Goal: Information Seeking & Learning: Learn about a topic

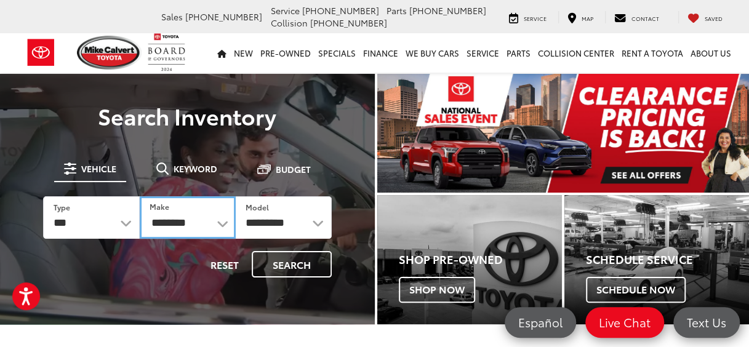
click at [219, 221] on select "**********" at bounding box center [188, 217] width 96 height 42
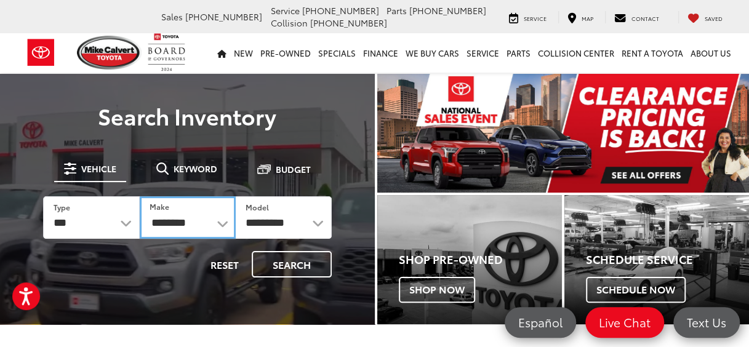
click at [219, 221] on select "**********" at bounding box center [188, 217] width 96 height 42
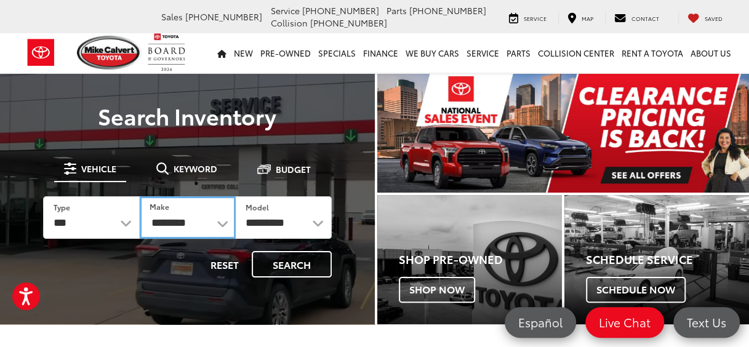
click at [223, 225] on select "**********" at bounding box center [188, 217] width 96 height 42
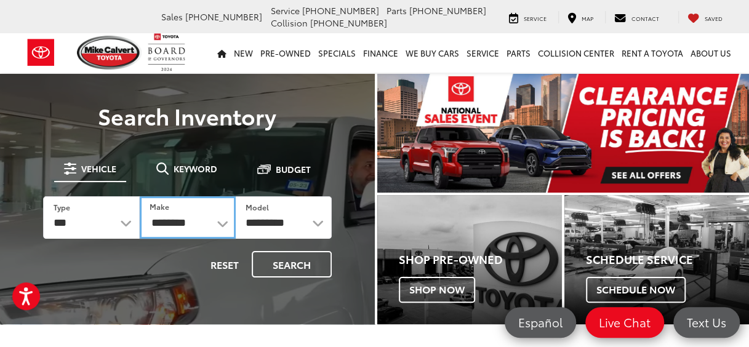
select select "******"
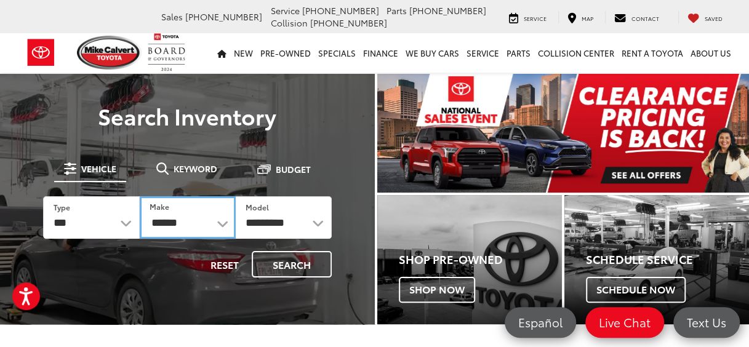
click at [140, 196] on select "**********" at bounding box center [188, 217] width 96 height 42
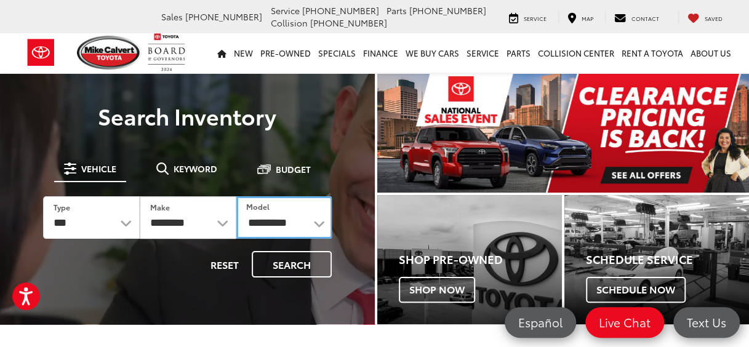
click at [320, 223] on select "**********" at bounding box center [284, 217] width 96 height 42
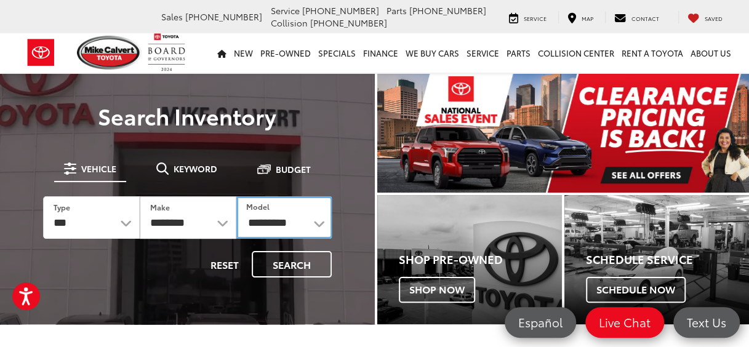
select select "**********"
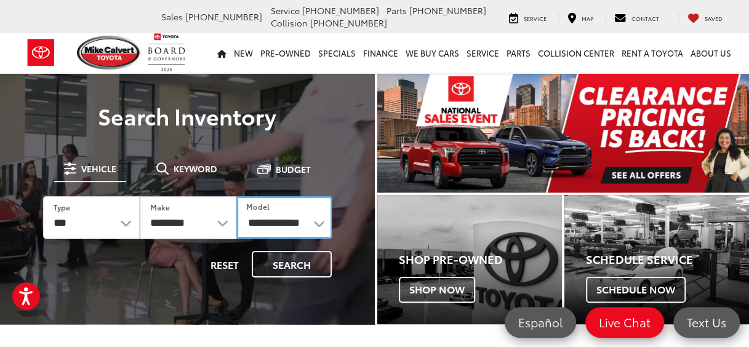
click at [236, 196] on select "**********" at bounding box center [284, 217] width 96 height 42
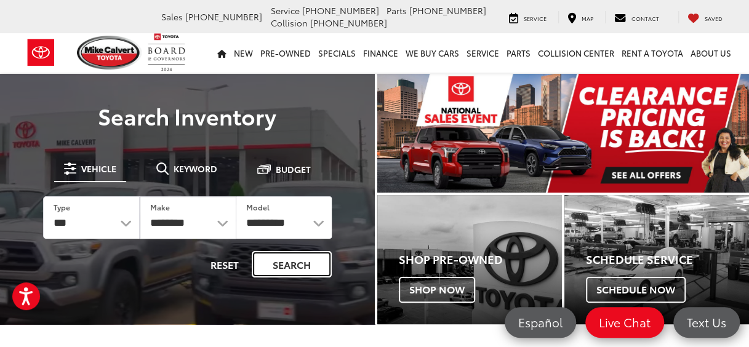
click at [280, 258] on button "Search" at bounding box center [292, 264] width 80 height 26
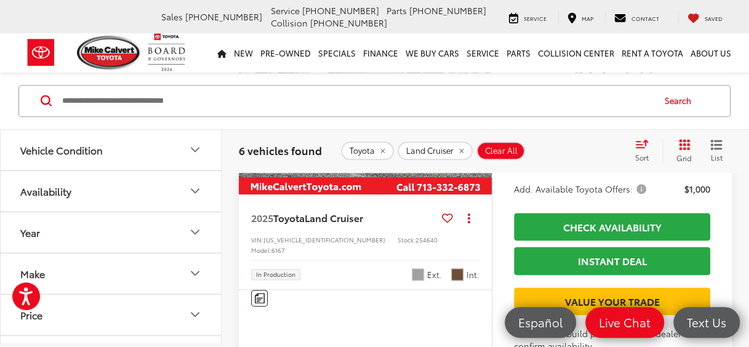
scroll to position [492, 0]
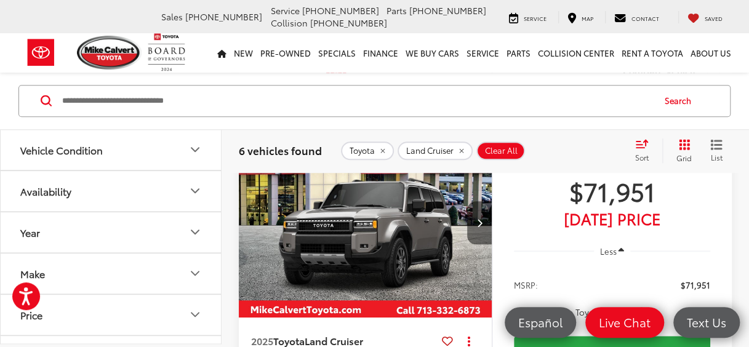
click at [479, 227] on icon "Next image" at bounding box center [479, 222] width 6 height 9
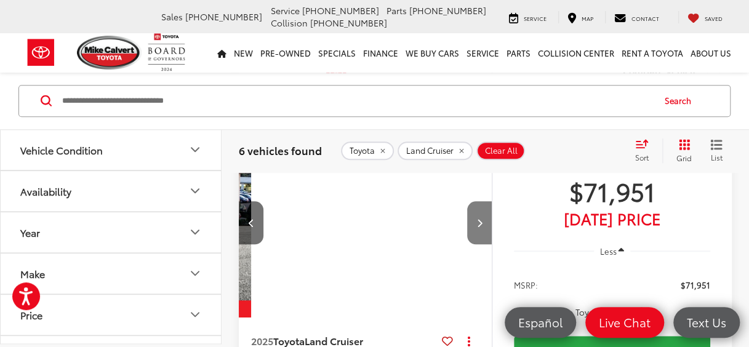
scroll to position [0, 255]
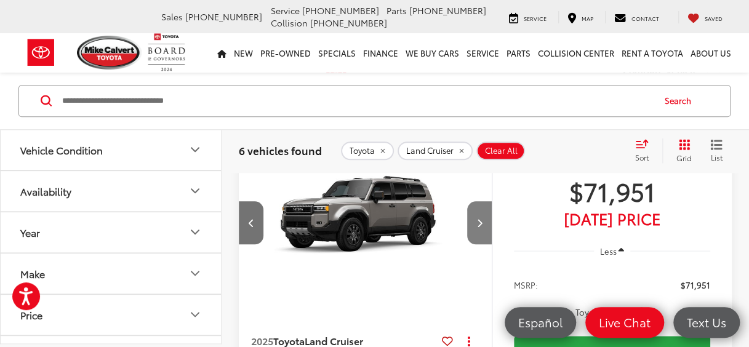
click at [479, 227] on icon "Next image" at bounding box center [479, 222] width 6 height 9
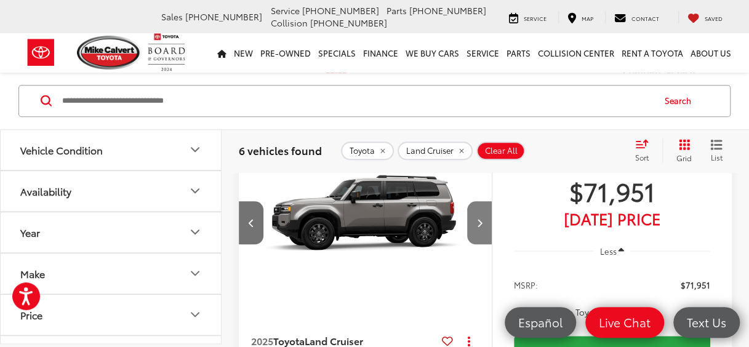
click at [479, 227] on icon "Next image" at bounding box center [479, 222] width 6 height 9
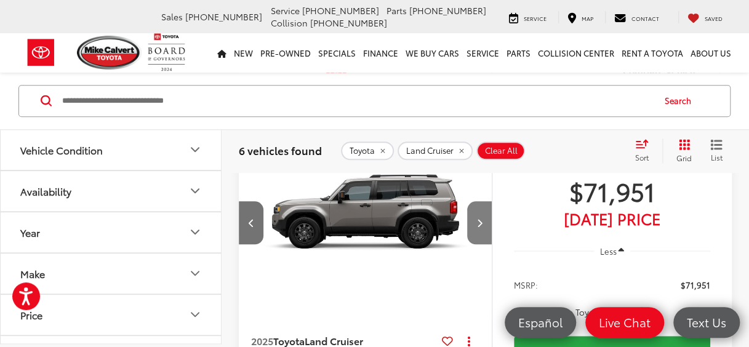
click at [479, 227] on icon "Next image" at bounding box center [479, 222] width 6 height 9
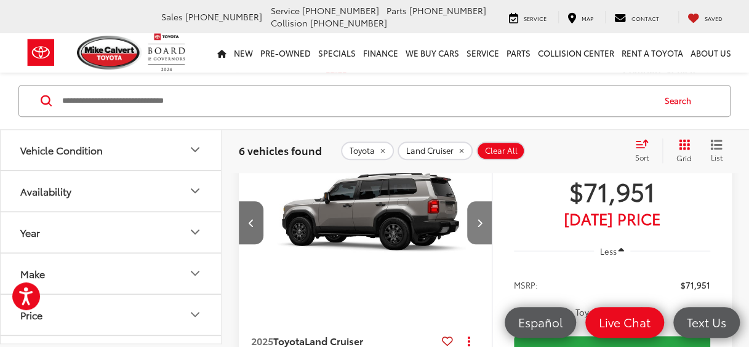
click at [479, 227] on icon "Next image" at bounding box center [479, 222] width 6 height 9
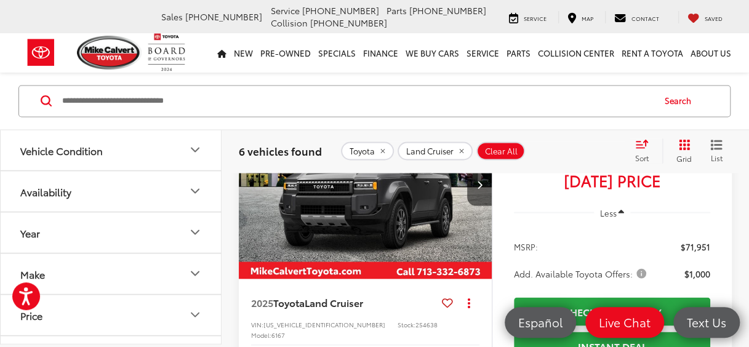
scroll to position [984, 0]
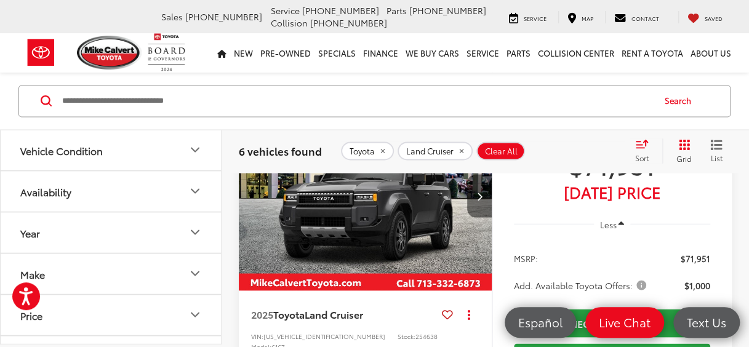
click at [477, 217] on button "Next image" at bounding box center [479, 195] width 25 height 43
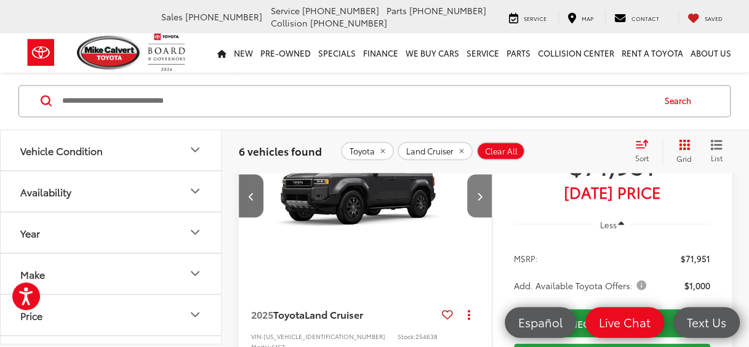
click at [477, 217] on button "Next image" at bounding box center [479, 195] width 25 height 43
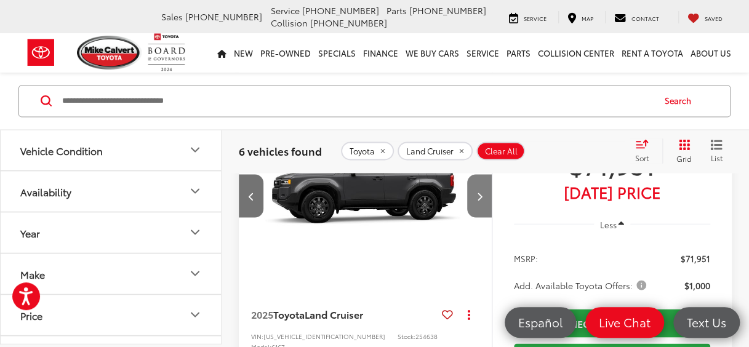
click at [477, 217] on button "Next image" at bounding box center [479, 195] width 25 height 43
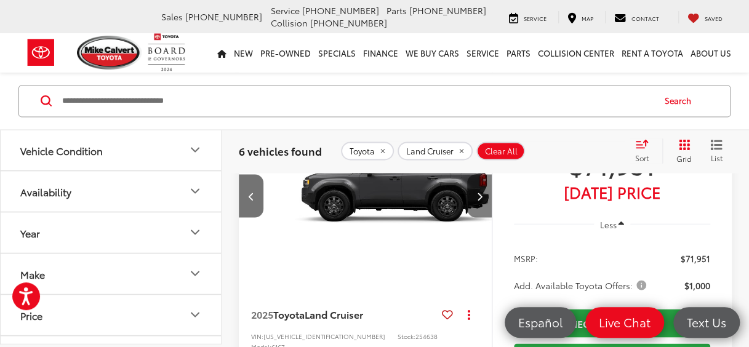
scroll to position [0, 764]
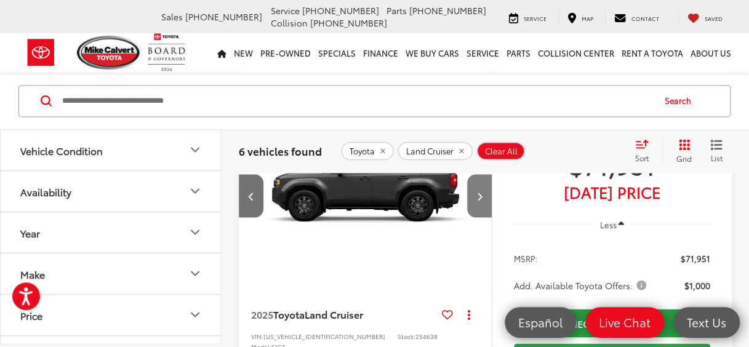
click at [477, 217] on button "Next image" at bounding box center [479, 195] width 25 height 43
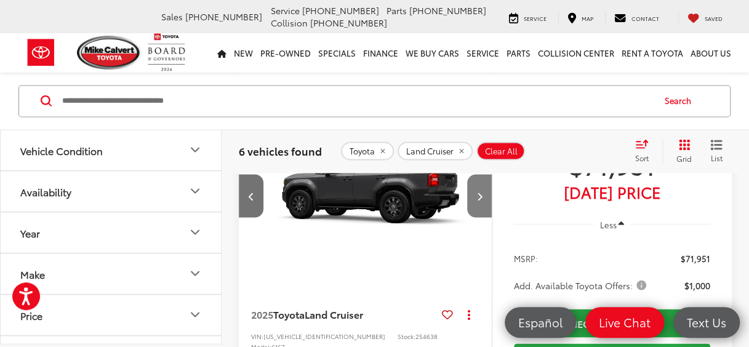
click at [477, 217] on button "Next image" at bounding box center [479, 195] width 25 height 43
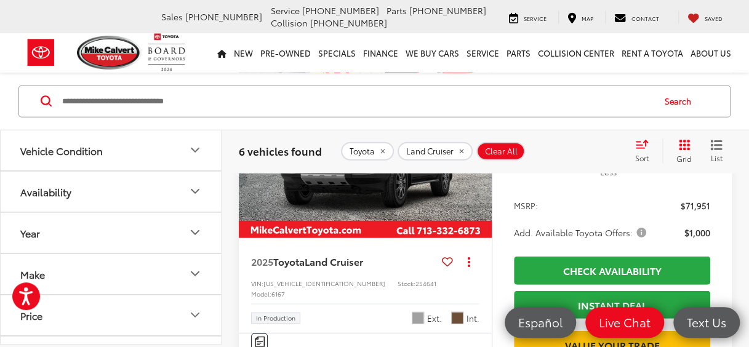
scroll to position [1600, 0]
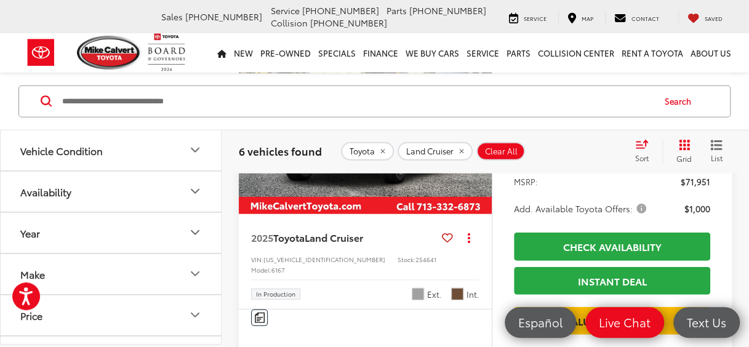
click at [480, 124] on icon "Next image" at bounding box center [479, 119] width 6 height 9
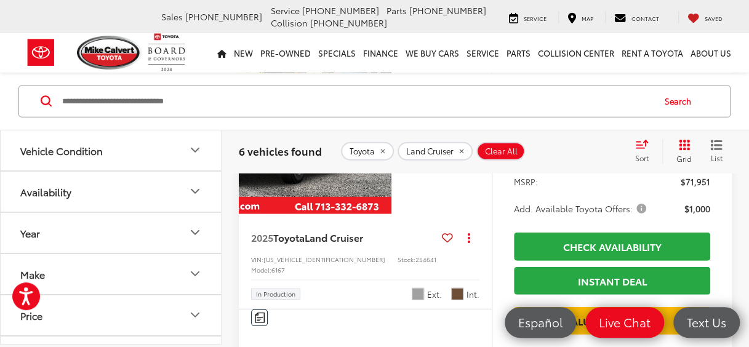
scroll to position [0, 255]
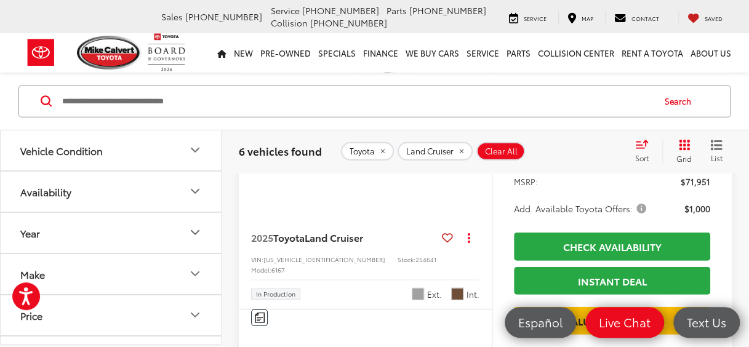
click at [480, 124] on icon "Next image" at bounding box center [479, 119] width 6 height 9
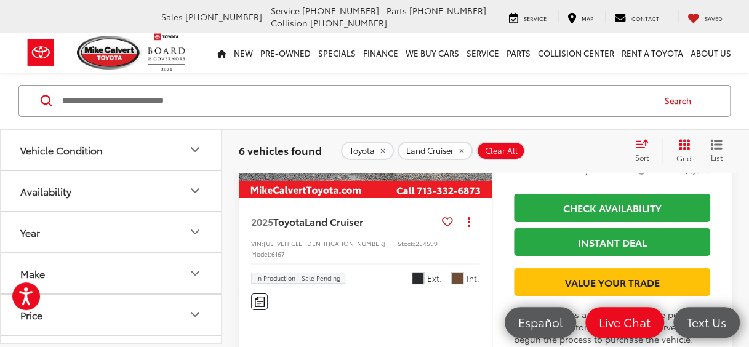
scroll to position [2092, 0]
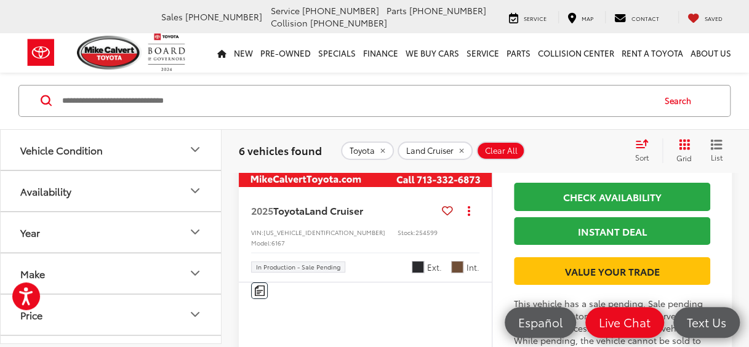
click at [477, 97] on icon "Next image" at bounding box center [479, 92] width 6 height 9
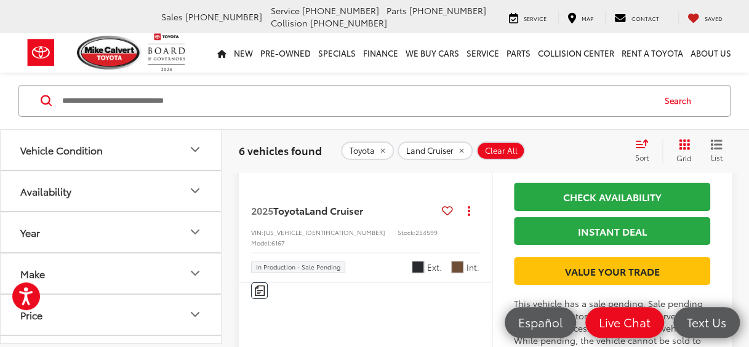
click at [477, 97] on icon "Next image" at bounding box center [479, 92] width 6 height 9
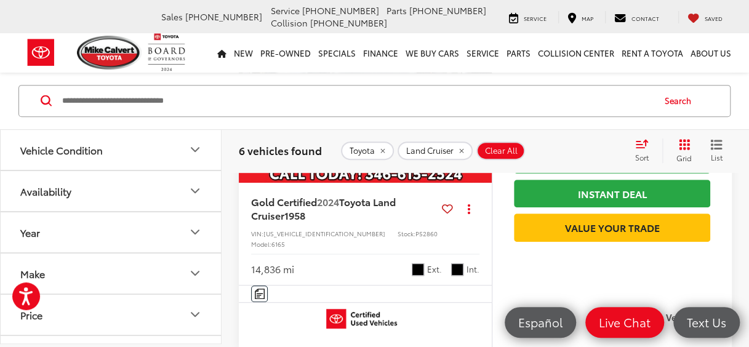
scroll to position [123, 0]
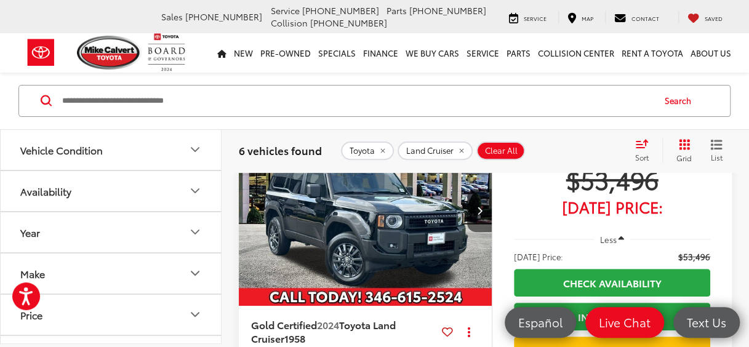
click at [410, 218] on img "2024 Toyota Land Cruiser 1958 0" at bounding box center [365, 211] width 255 height 191
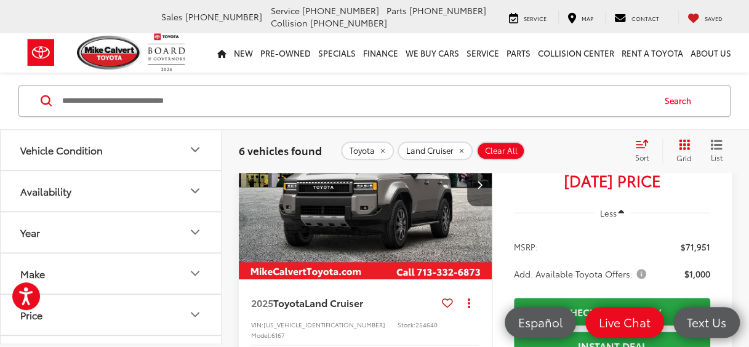
scroll to position [556, 0]
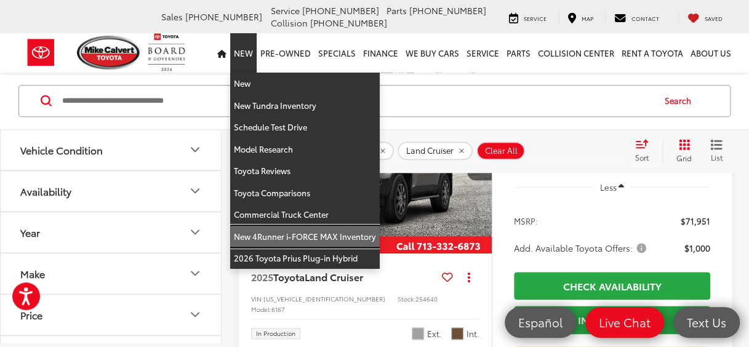
click at [277, 230] on link "New 4Runner i-FORCE MAX Inventory" at bounding box center [305, 237] width 150 height 22
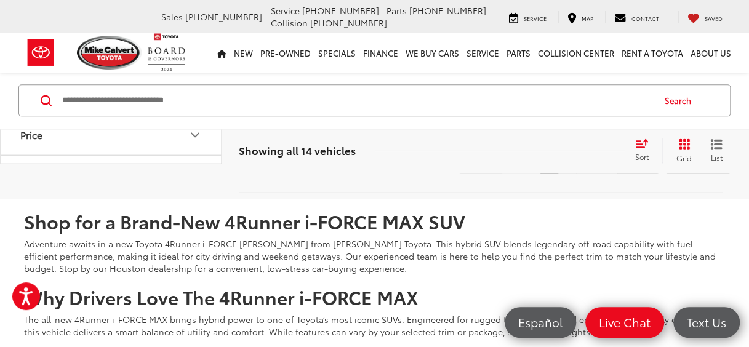
scroll to position [5414, 0]
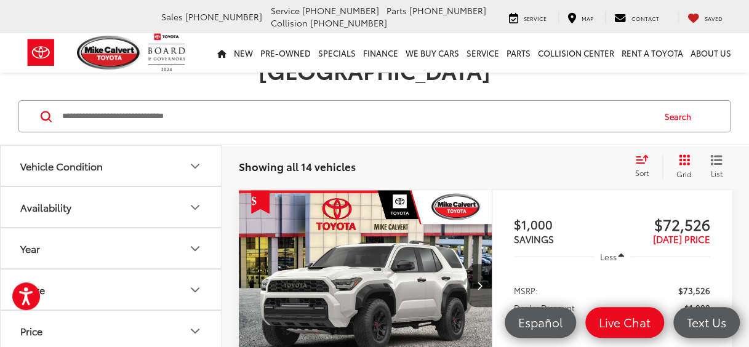
scroll to position [143, 0]
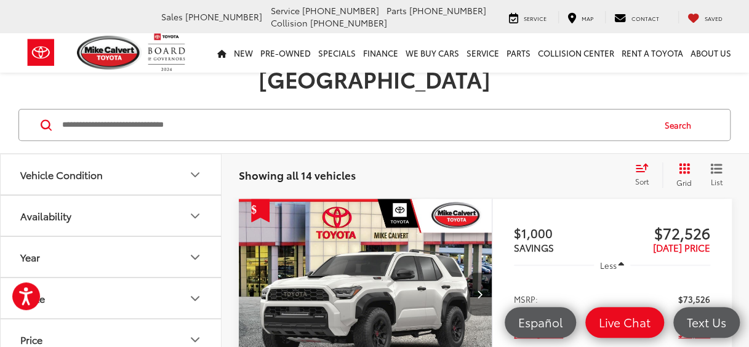
click at [480, 290] on icon "Next image" at bounding box center [479, 294] width 6 height 9
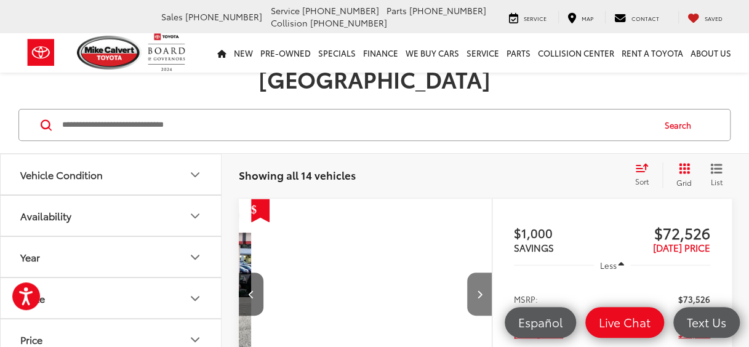
scroll to position [0, 255]
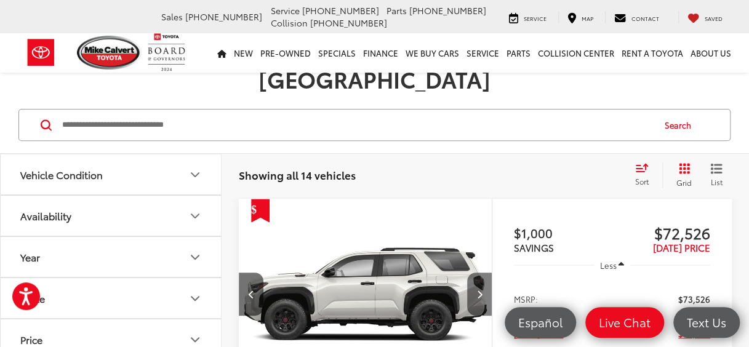
click at [480, 290] on icon "Next image" at bounding box center [479, 294] width 6 height 9
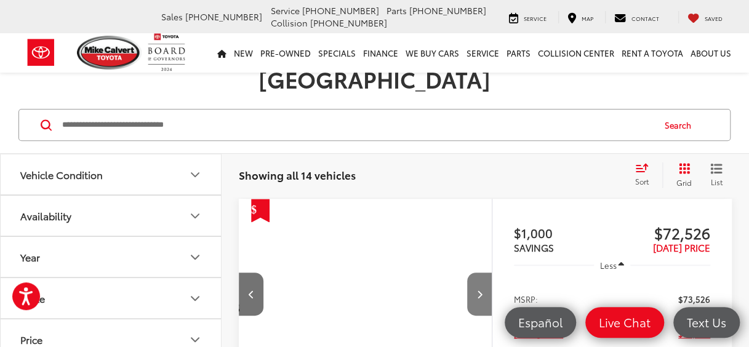
scroll to position [0, 509]
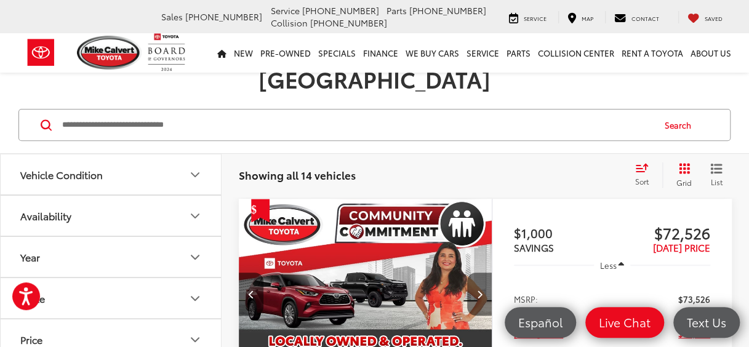
click at [481, 290] on icon "Next image" at bounding box center [479, 294] width 6 height 9
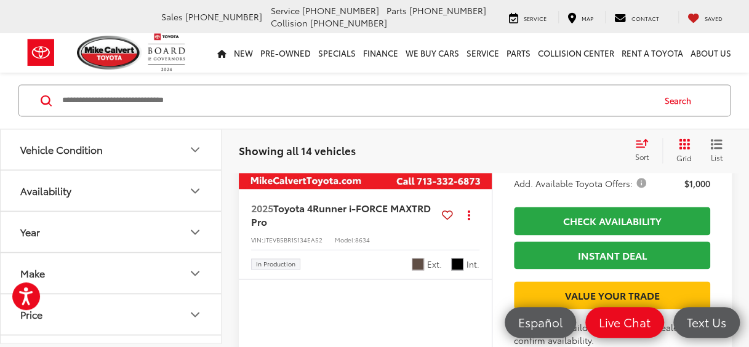
scroll to position [759, 0]
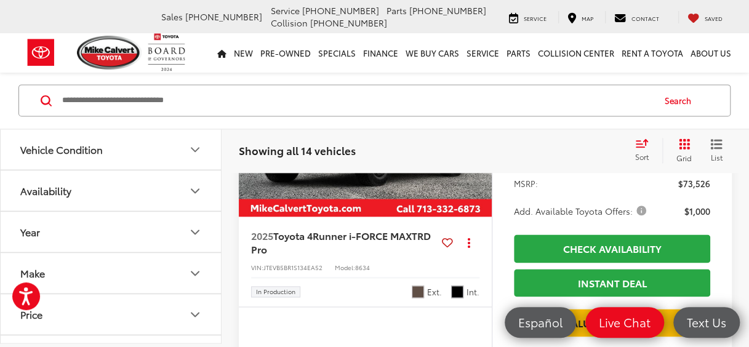
click at [394, 186] on img "2025 Toyota 4Runner i-FORCE MAX TRD Pro 0" at bounding box center [365, 121] width 255 height 191
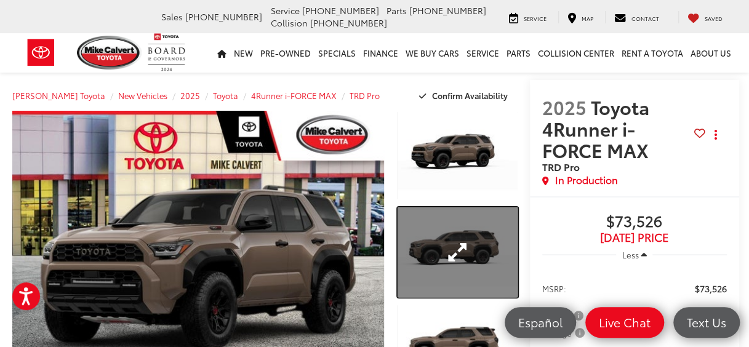
click at [470, 245] on link "Expand Photo 2" at bounding box center [457, 252] width 120 height 90
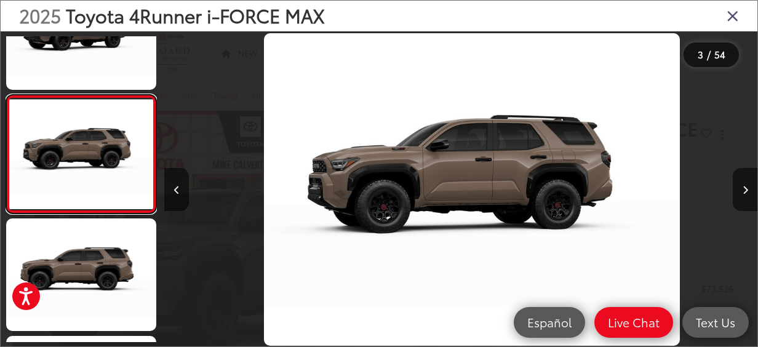
scroll to position [0, 1187]
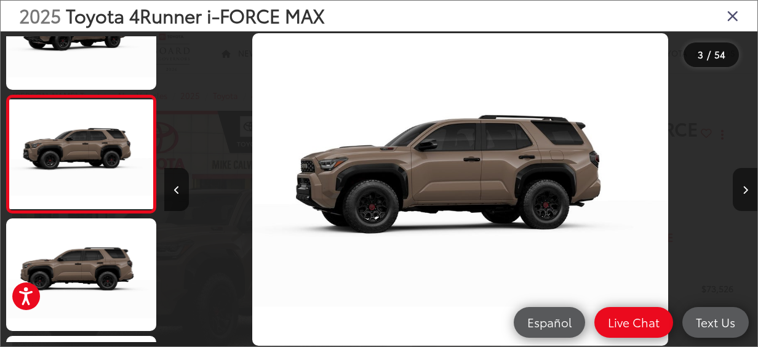
click at [745, 191] on icon "Next image" at bounding box center [746, 190] width 6 height 9
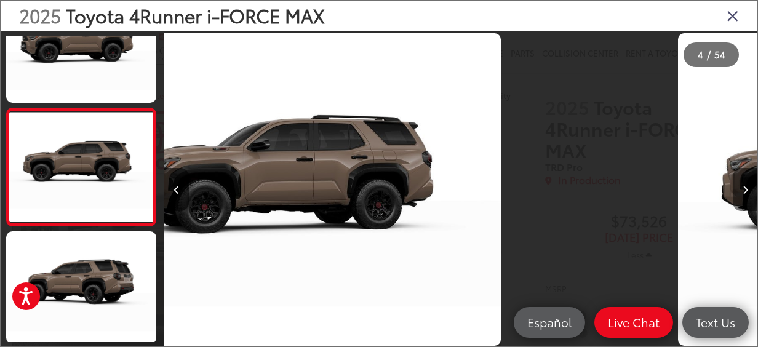
scroll to position [295, 0]
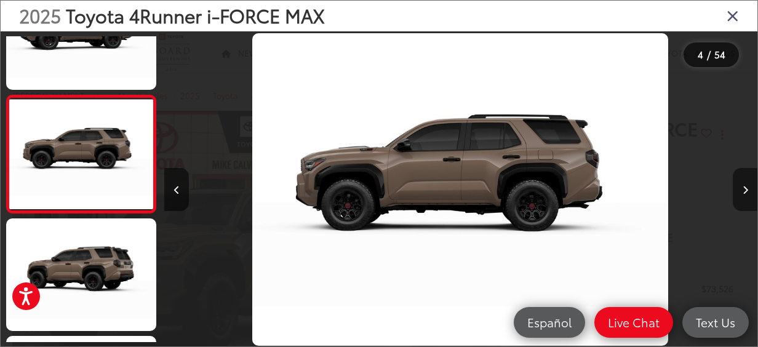
click at [745, 191] on icon "Next image" at bounding box center [746, 190] width 6 height 9
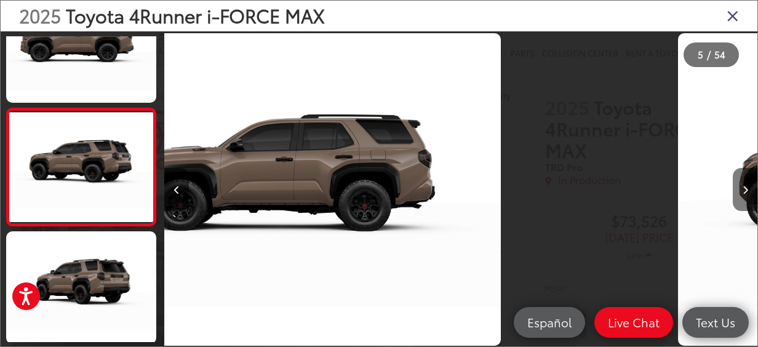
scroll to position [412, 0]
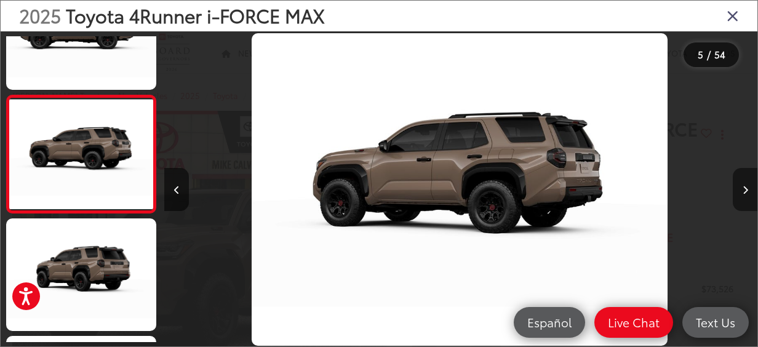
click at [745, 191] on icon "Next image" at bounding box center [746, 190] width 6 height 9
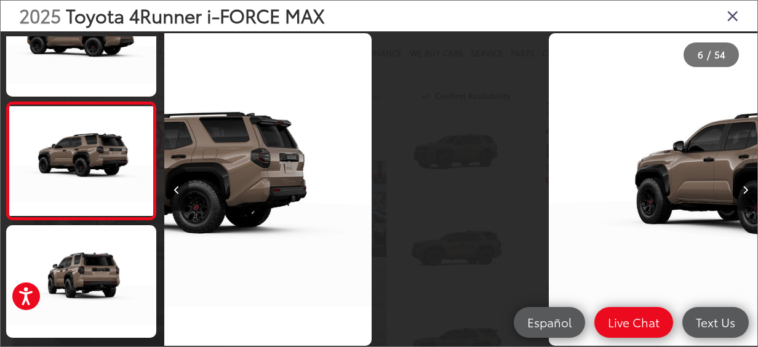
scroll to position [530, 0]
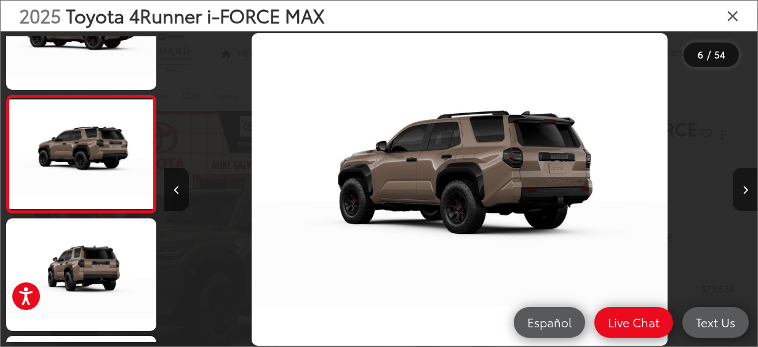
click at [745, 191] on icon "Next image" at bounding box center [746, 190] width 6 height 9
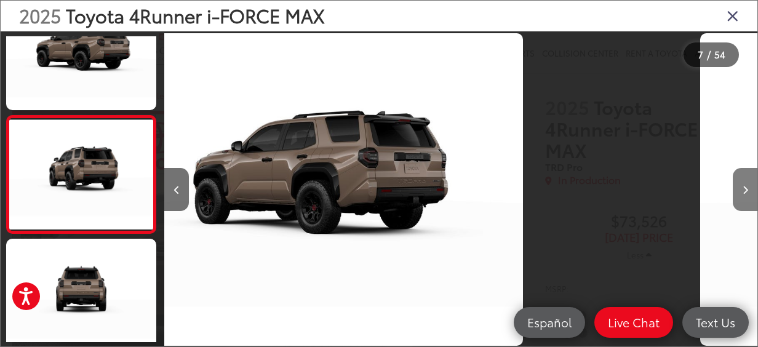
scroll to position [648, 0]
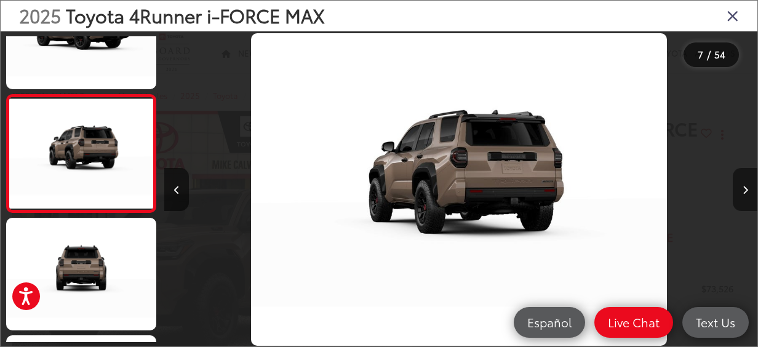
click at [745, 191] on icon "Next image" at bounding box center [746, 190] width 6 height 9
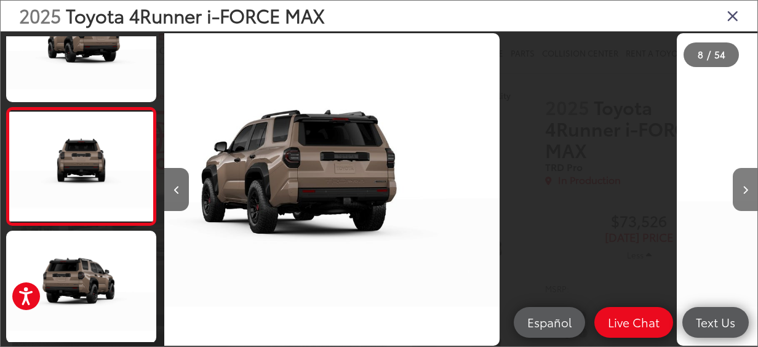
scroll to position [765, 0]
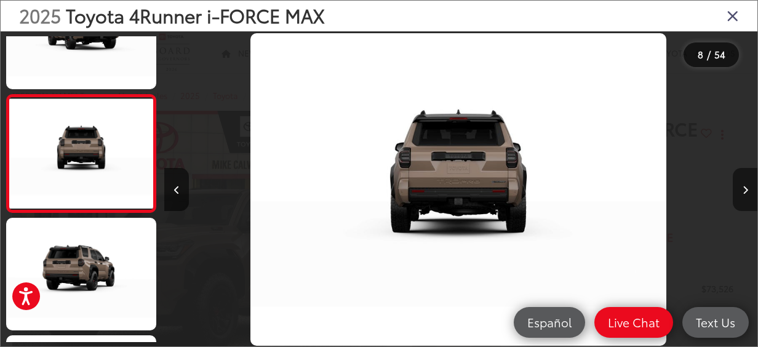
click at [745, 191] on icon "Next image" at bounding box center [746, 190] width 6 height 9
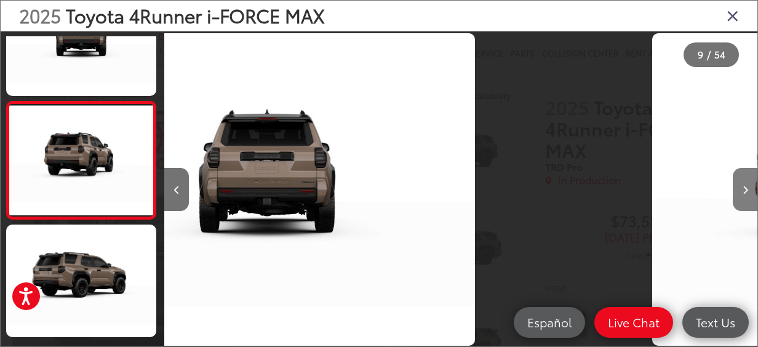
scroll to position [0, 0]
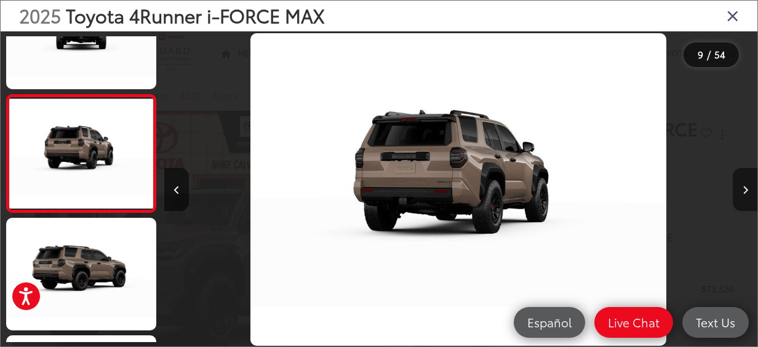
click at [745, 191] on icon "Next image" at bounding box center [746, 190] width 6 height 9
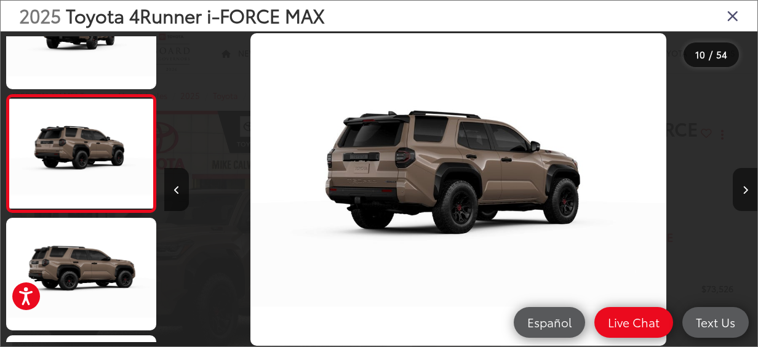
click at [745, 191] on icon "Next image" at bounding box center [746, 190] width 6 height 9
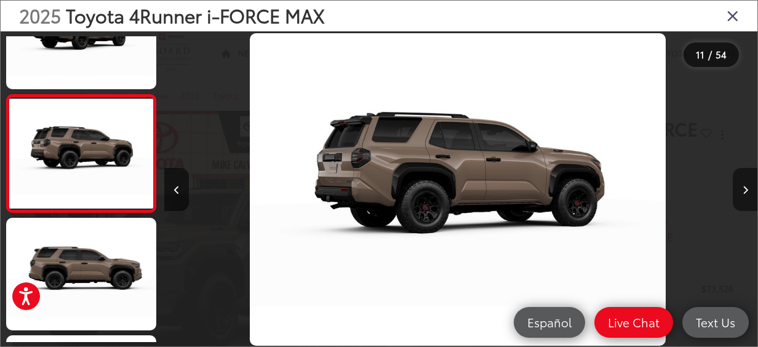
click at [745, 191] on icon "Next image" at bounding box center [746, 190] width 6 height 9
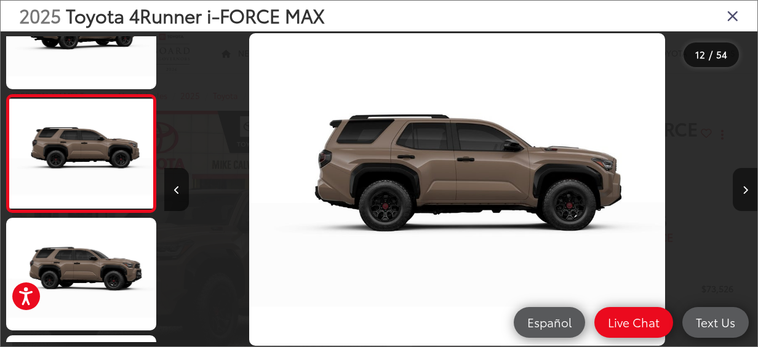
click at [745, 191] on icon "Next image" at bounding box center [746, 190] width 6 height 9
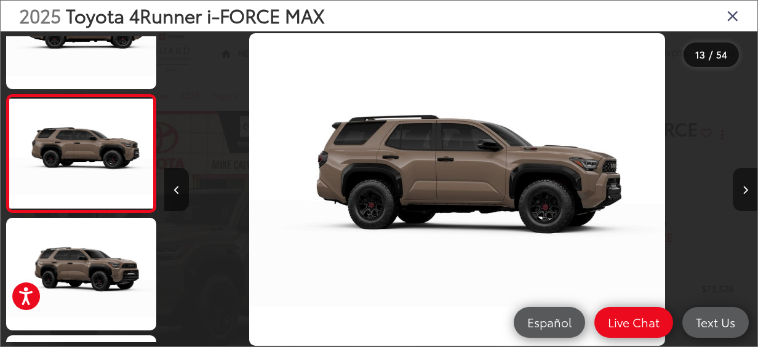
click at [745, 191] on icon "Next image" at bounding box center [746, 190] width 6 height 9
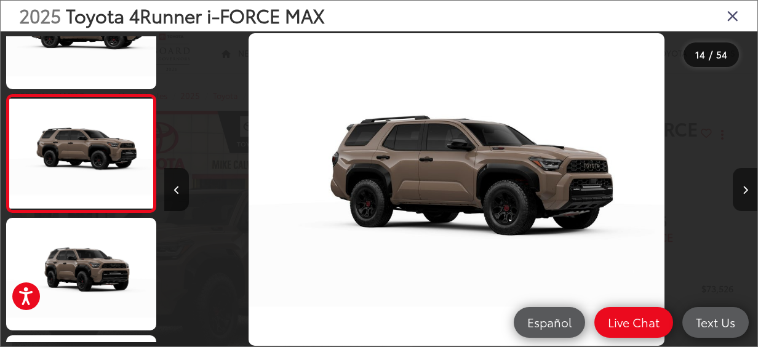
click at [745, 191] on icon "Next image" at bounding box center [746, 190] width 6 height 9
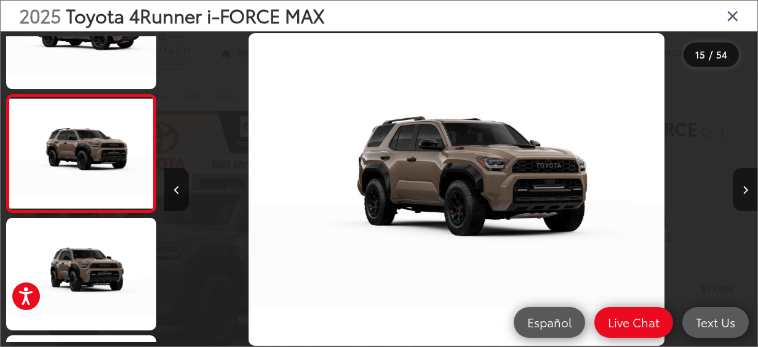
click at [745, 191] on icon "Next image" at bounding box center [746, 190] width 6 height 9
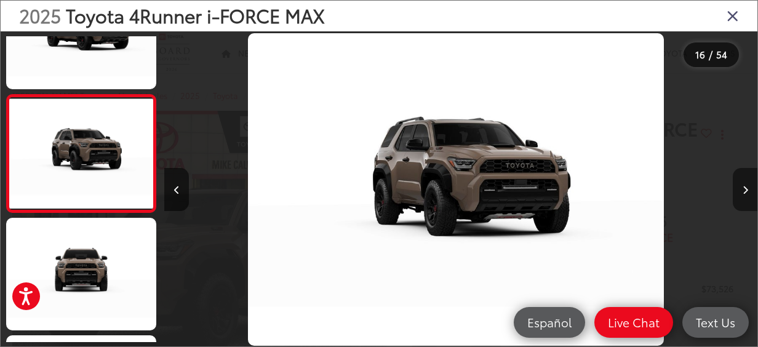
click at [745, 191] on icon "Next image" at bounding box center [746, 190] width 6 height 9
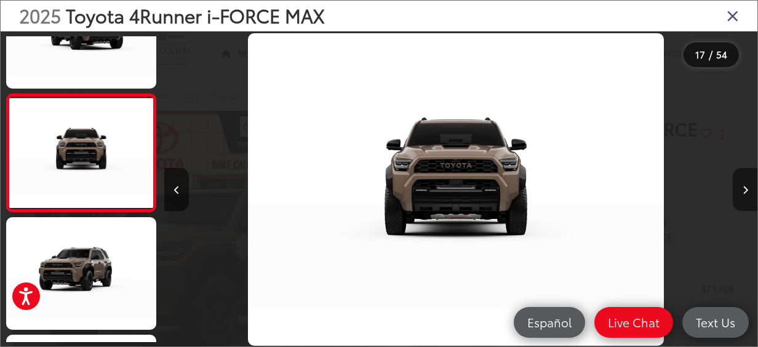
click at [745, 191] on icon "Next image" at bounding box center [746, 190] width 6 height 9
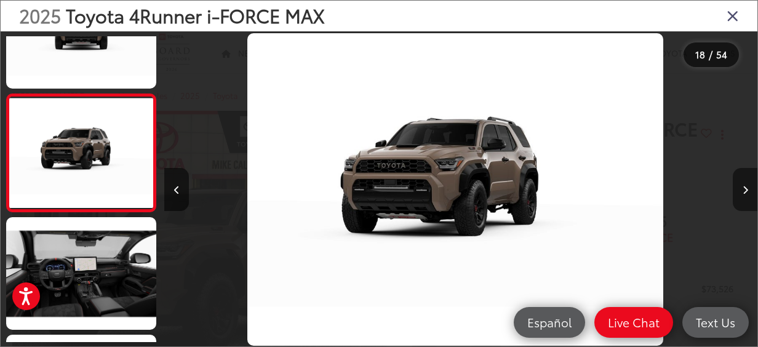
click at [745, 191] on icon "Next image" at bounding box center [746, 190] width 6 height 9
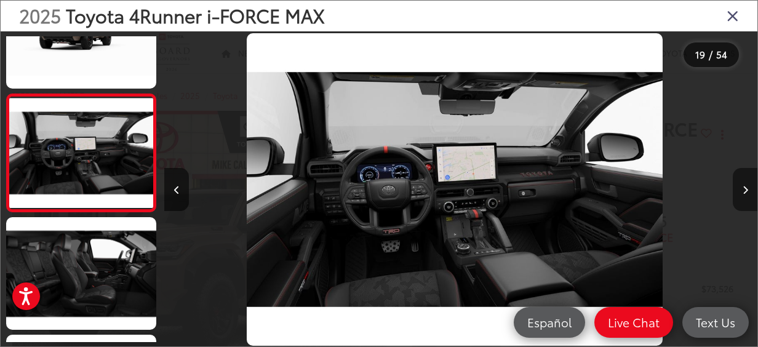
click at [745, 191] on icon "Next image" at bounding box center [746, 190] width 6 height 9
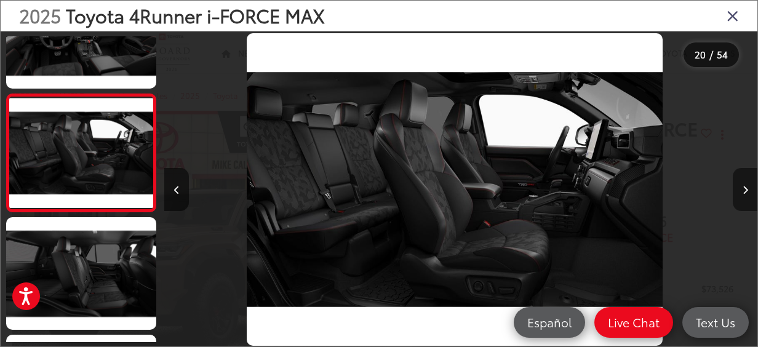
click at [745, 191] on icon "Next image" at bounding box center [746, 190] width 6 height 9
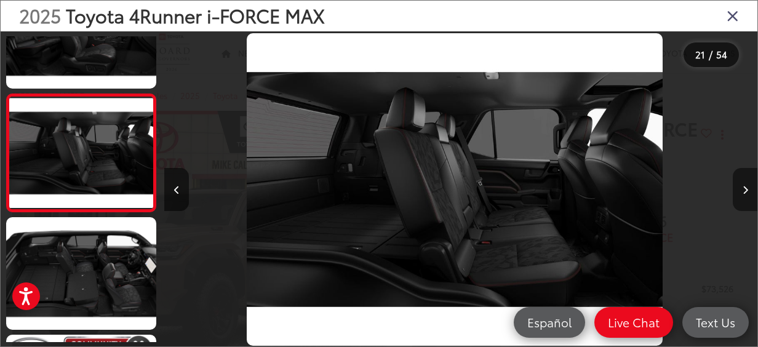
click at [745, 191] on icon "Next image" at bounding box center [746, 190] width 6 height 9
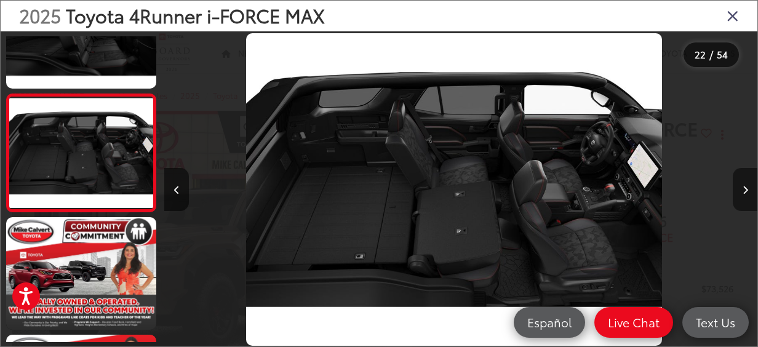
click at [745, 191] on icon "Next image" at bounding box center [746, 190] width 6 height 9
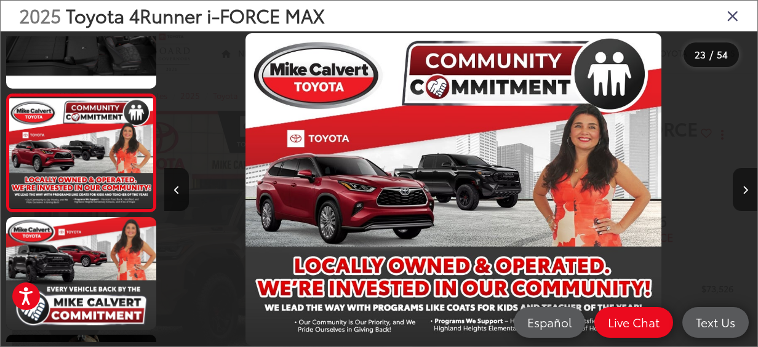
click at [745, 191] on icon "Next image" at bounding box center [746, 190] width 6 height 9
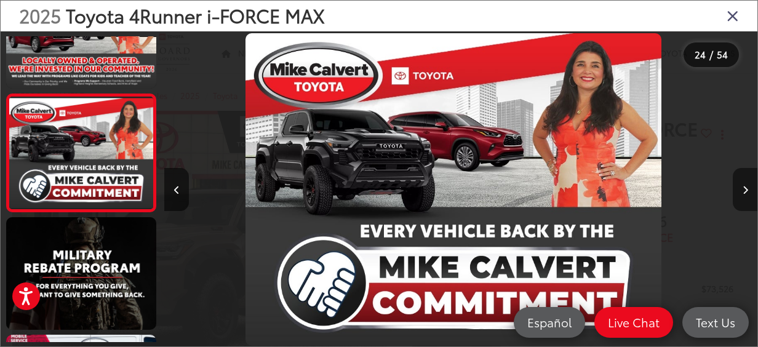
click at [745, 191] on icon "Next image" at bounding box center [746, 190] width 6 height 9
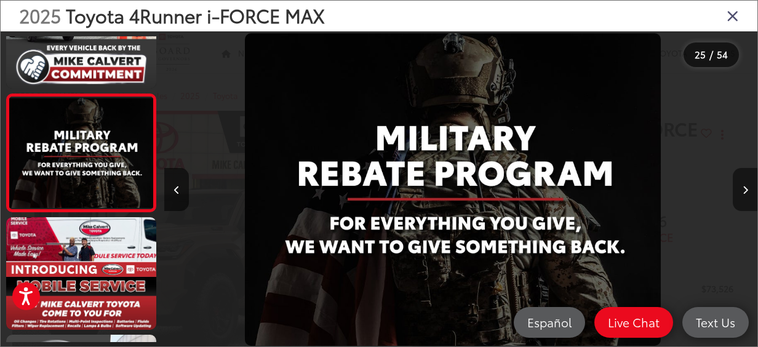
click at [745, 191] on icon "Next image" at bounding box center [746, 190] width 6 height 9
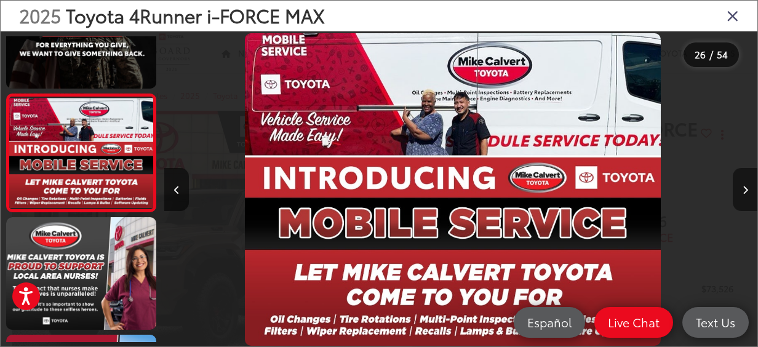
click at [745, 191] on icon "Next image" at bounding box center [746, 190] width 6 height 9
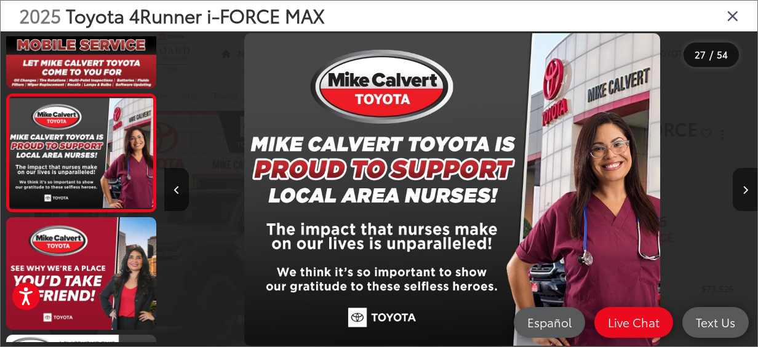
click at [745, 191] on icon "Next image" at bounding box center [746, 190] width 6 height 9
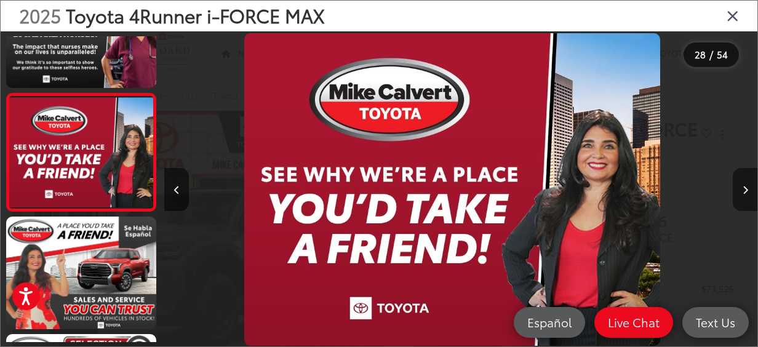
click at [745, 191] on icon "Next image" at bounding box center [746, 190] width 6 height 9
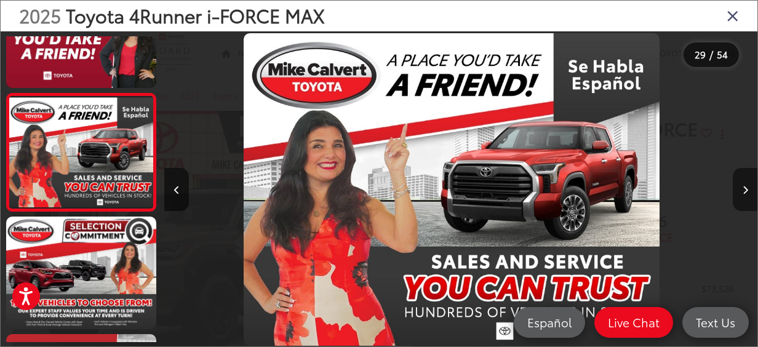
click at [745, 191] on icon "Next image" at bounding box center [746, 190] width 6 height 9
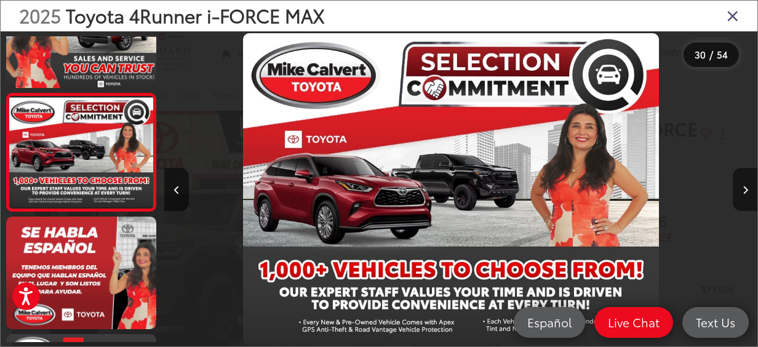
click at [745, 191] on icon "Next image" at bounding box center [746, 190] width 6 height 9
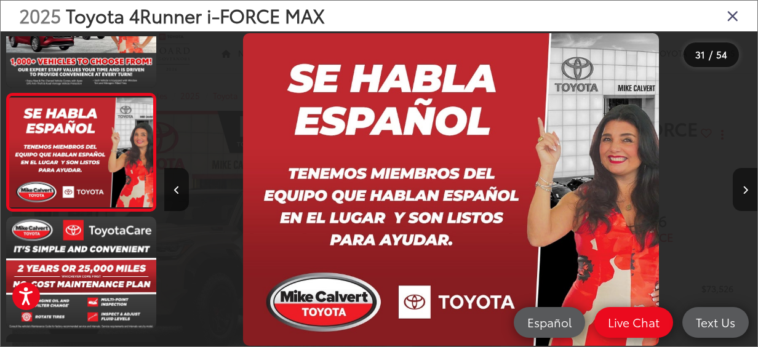
click at [745, 191] on icon "Next image" at bounding box center [746, 190] width 6 height 9
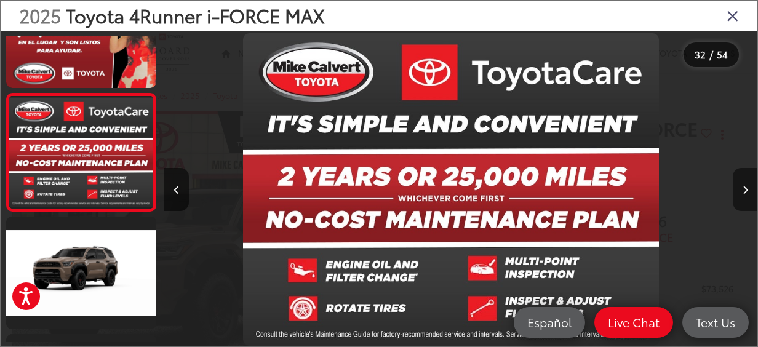
click at [745, 191] on icon "Next image" at bounding box center [746, 190] width 6 height 9
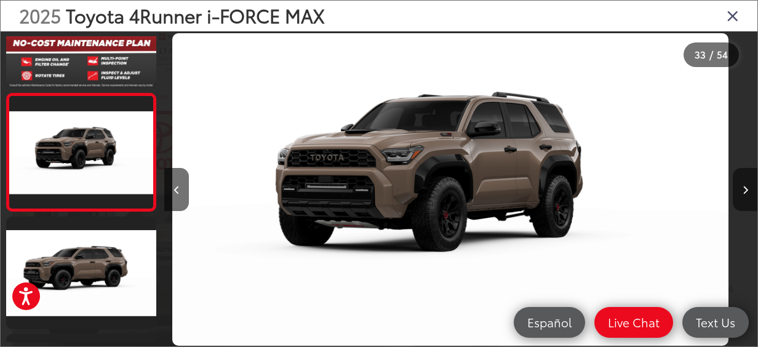
click at [745, 191] on icon "Next image" at bounding box center [746, 190] width 6 height 9
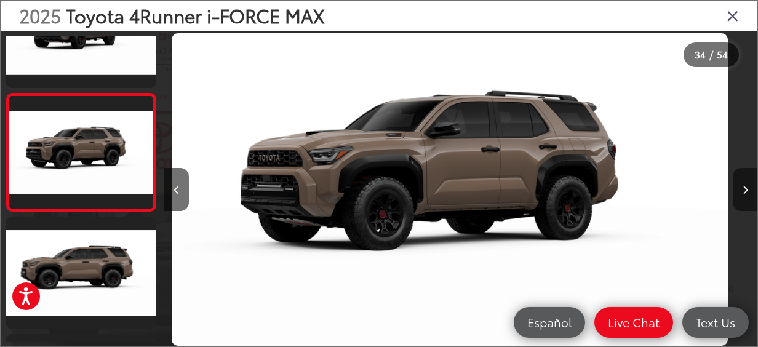
click at [745, 191] on icon "Next image" at bounding box center [746, 190] width 6 height 9
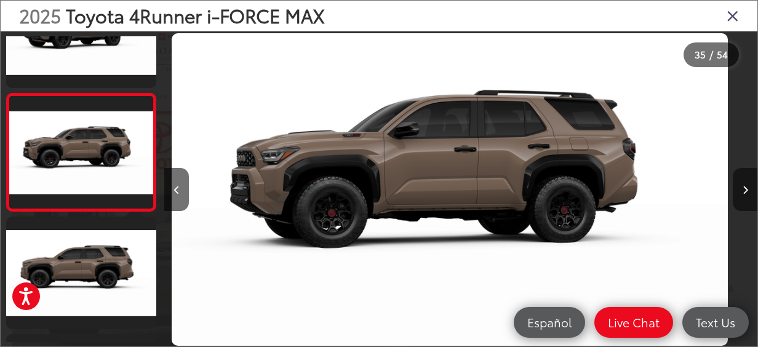
click at [745, 191] on icon "Next image" at bounding box center [746, 190] width 6 height 9
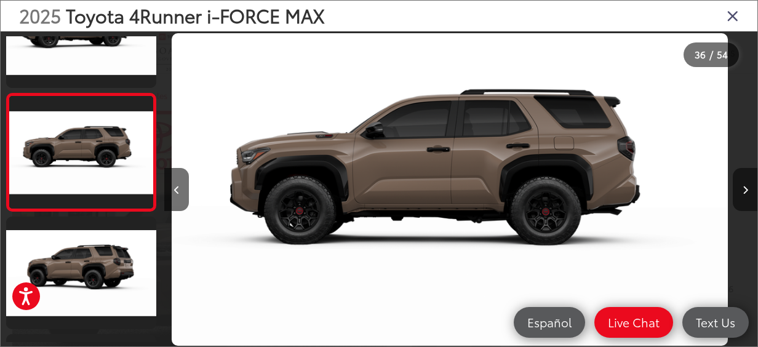
click at [745, 191] on icon "Next image" at bounding box center [746, 190] width 6 height 9
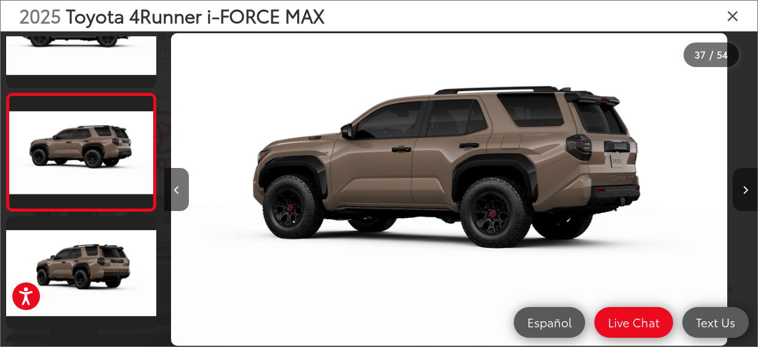
click at [745, 191] on icon "Next image" at bounding box center [746, 190] width 6 height 9
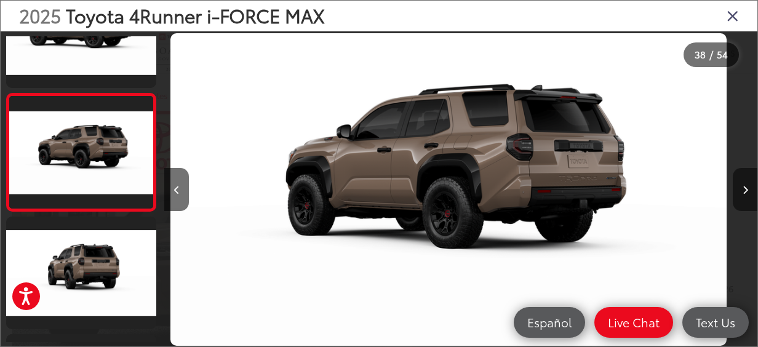
click at [745, 191] on icon "Next image" at bounding box center [746, 190] width 6 height 9
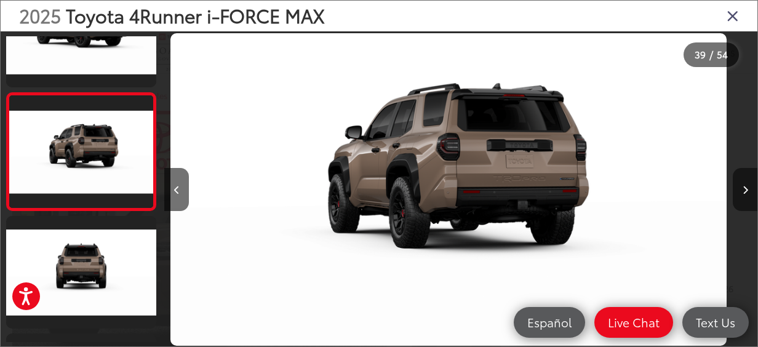
click at [745, 191] on icon "Next image" at bounding box center [746, 190] width 6 height 9
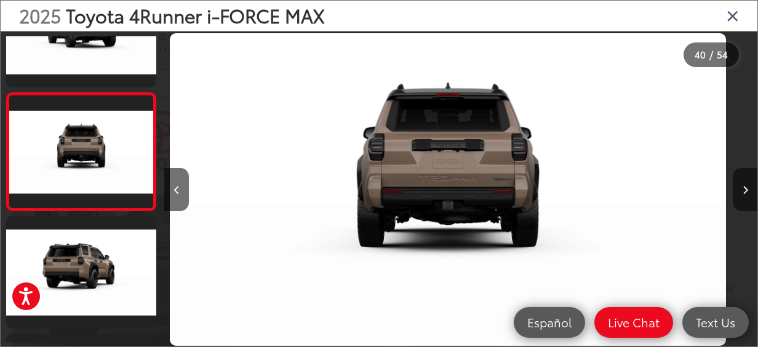
click at [745, 191] on icon "Next image" at bounding box center [746, 190] width 6 height 9
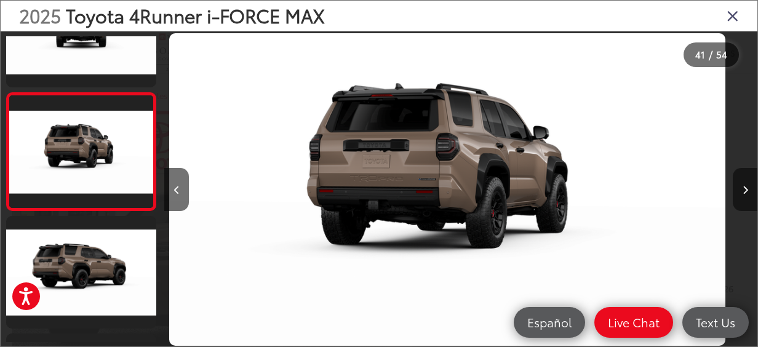
click at [745, 191] on icon "Next image" at bounding box center [746, 190] width 6 height 9
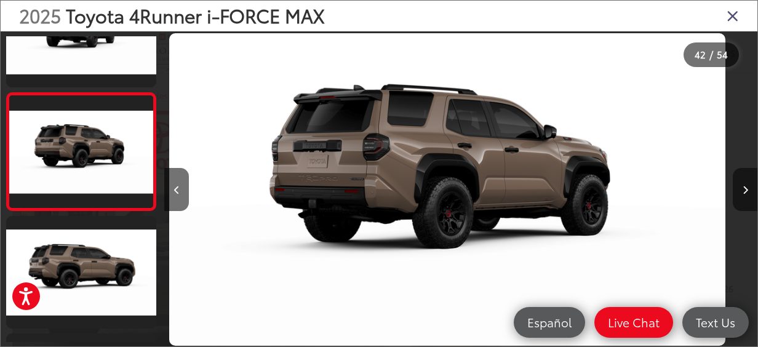
click at [745, 191] on icon "Next image" at bounding box center [746, 190] width 6 height 9
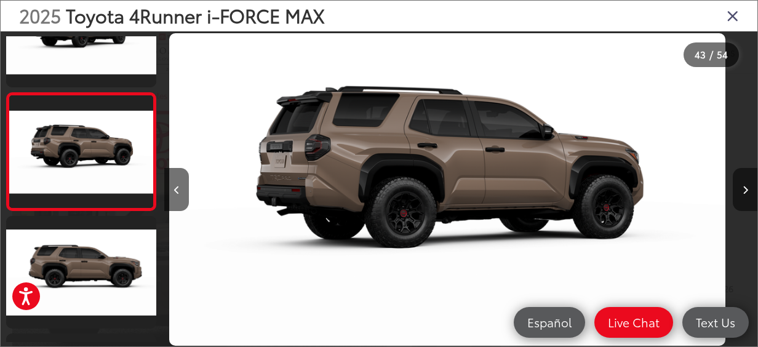
click at [745, 191] on icon "Next image" at bounding box center [746, 190] width 6 height 9
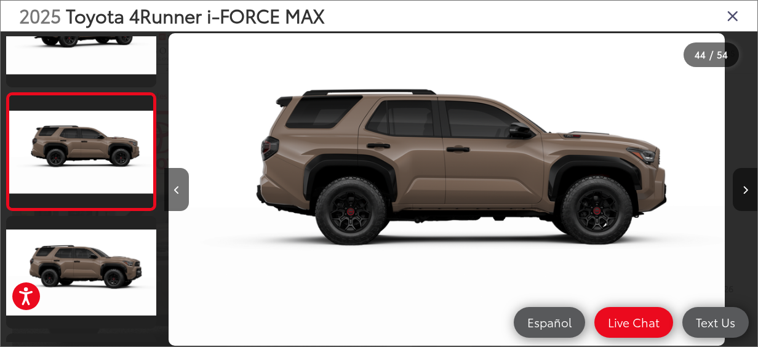
click at [745, 191] on icon "Next image" at bounding box center [746, 190] width 6 height 9
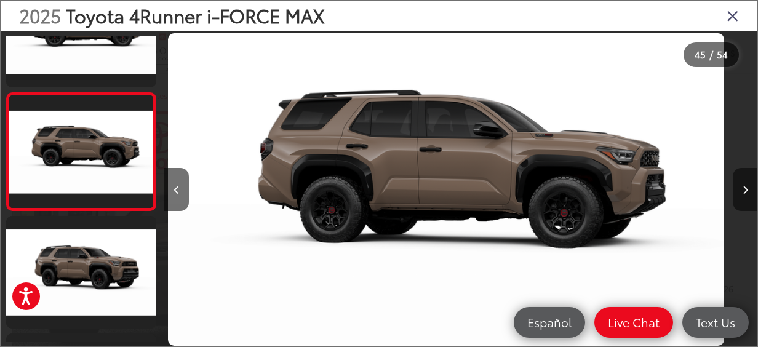
click at [745, 191] on icon "Next image" at bounding box center [746, 190] width 6 height 9
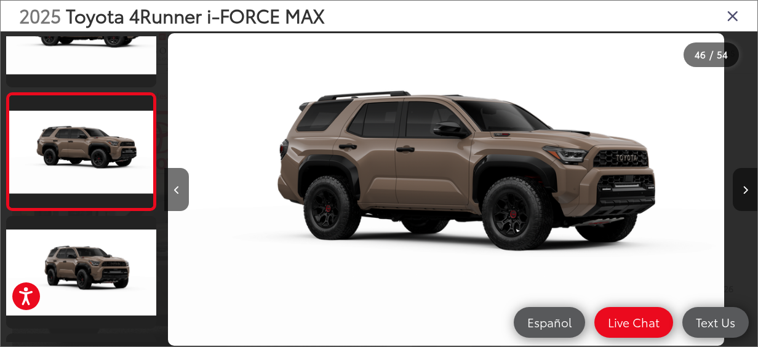
click at [745, 191] on icon "Next image" at bounding box center [746, 190] width 6 height 9
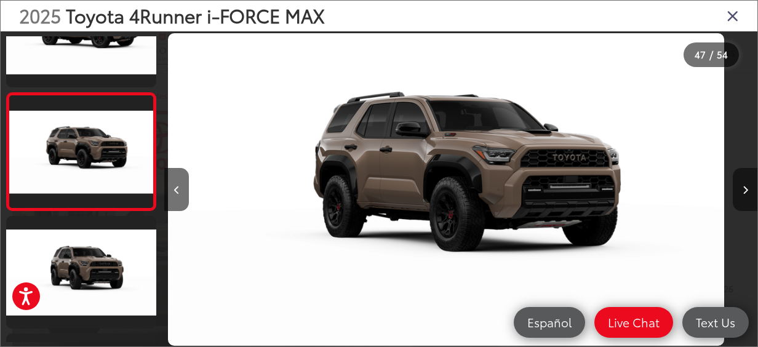
click at [745, 191] on icon "Next image" at bounding box center [746, 190] width 6 height 9
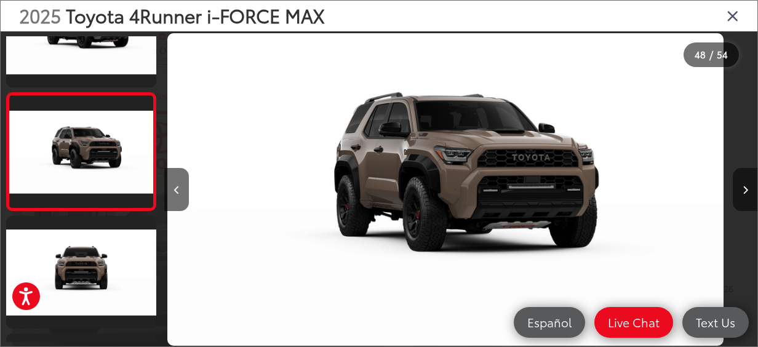
click at [745, 191] on icon "Next image" at bounding box center [746, 190] width 6 height 9
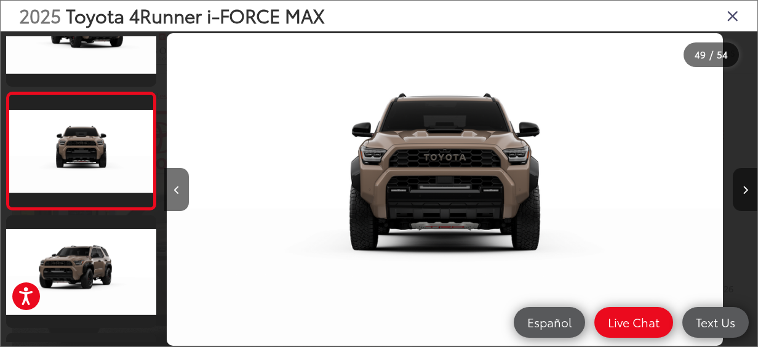
click at [745, 191] on icon "Next image" at bounding box center [746, 190] width 6 height 9
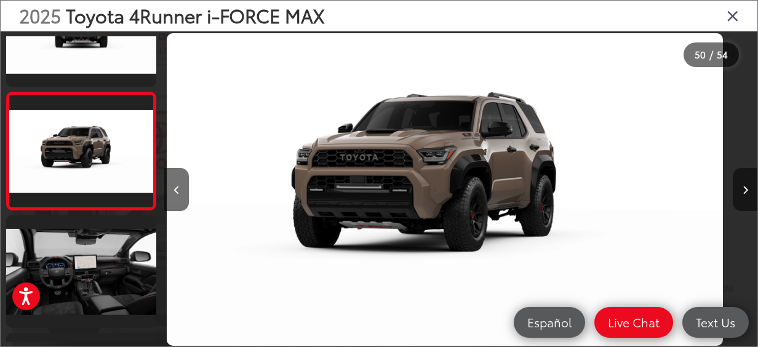
click at [745, 191] on icon "Next image" at bounding box center [746, 190] width 6 height 9
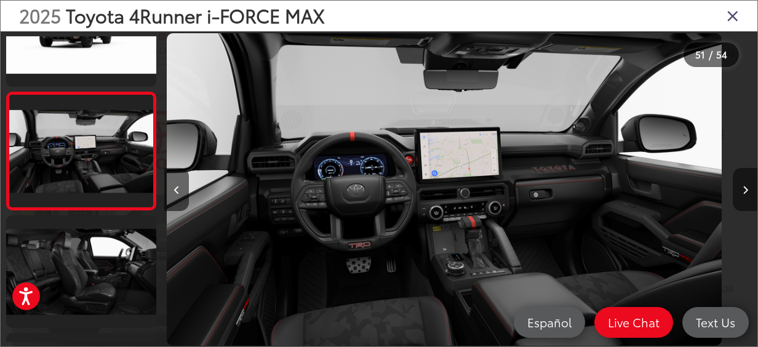
click at [745, 191] on icon "Next image" at bounding box center [746, 190] width 6 height 9
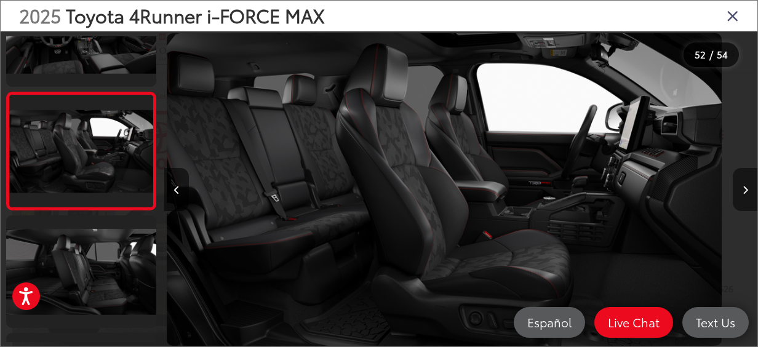
click at [745, 191] on icon "Next image" at bounding box center [746, 190] width 6 height 9
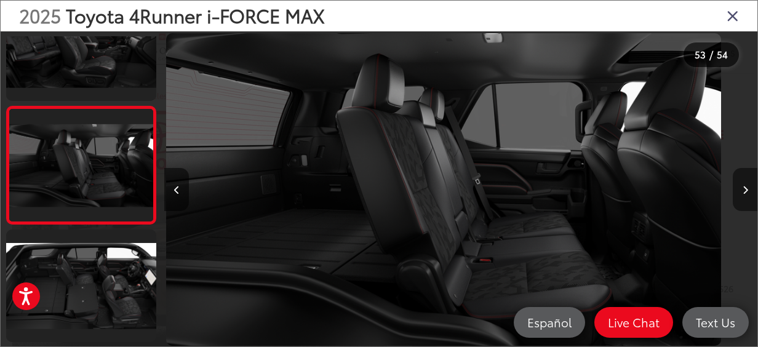
click at [745, 191] on icon "Next image" at bounding box center [746, 190] width 6 height 9
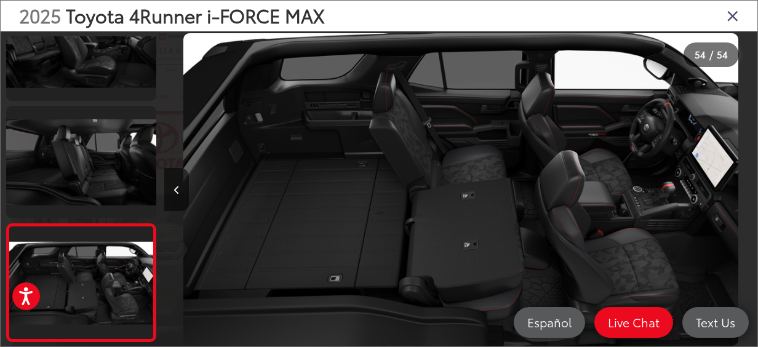
click at [732, 13] on icon "Close gallery" at bounding box center [733, 15] width 12 height 16
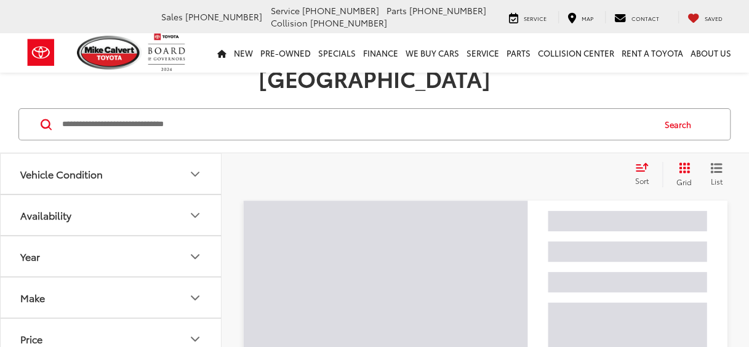
scroll to position [143, 0]
